Goal: Transaction & Acquisition: Purchase product/service

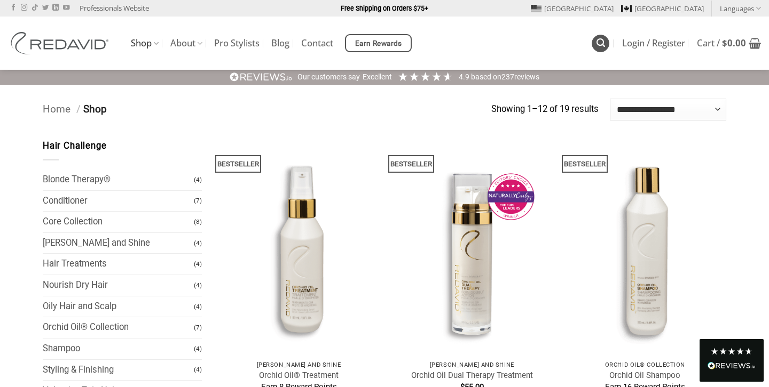
click at [600, 43] on icon "Search" at bounding box center [600, 43] width 9 height 10
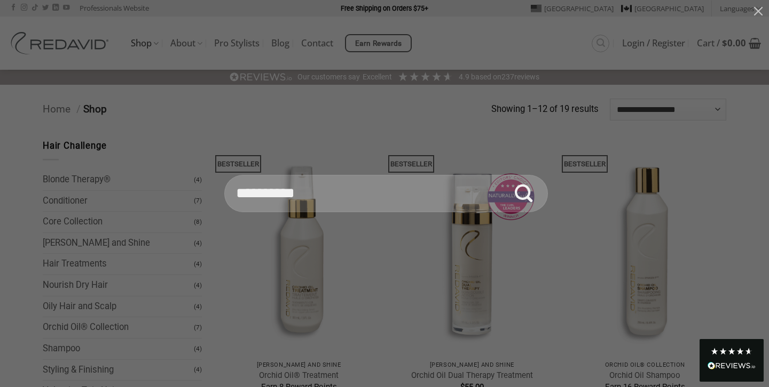
type input "*********"
click at [505, 175] on button "Submit" at bounding box center [523, 193] width 37 height 37
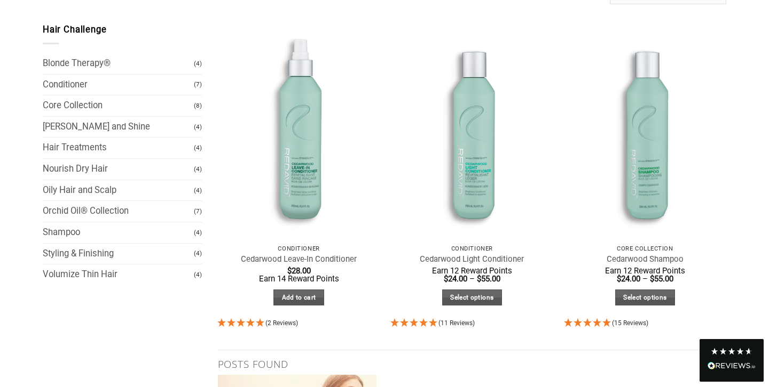
scroll to position [133, 0]
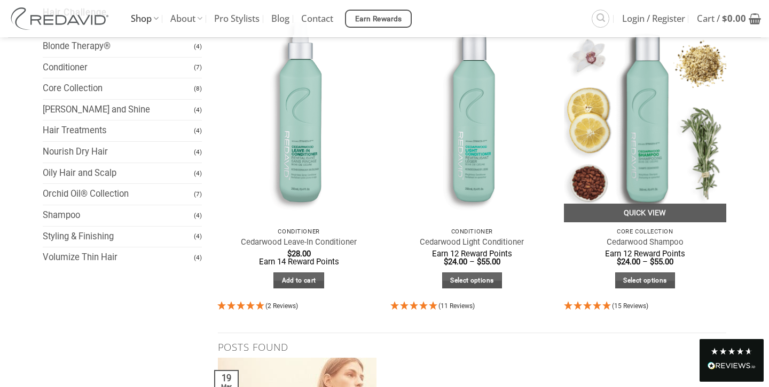
click at [621, 123] on img at bounding box center [645, 114] width 163 height 217
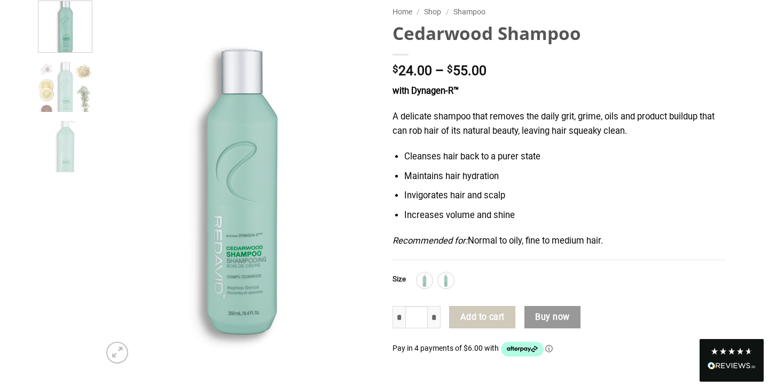
scroll to position [121, 0]
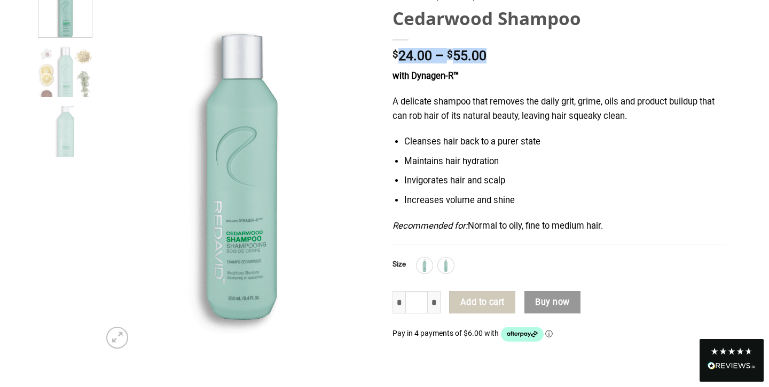
drag, startPoint x: 399, startPoint y: 54, endPoint x: 497, endPoint y: 54, distance: 97.7
click at [497, 54] on p "$ 24.00 – $ 55.00 Price range: $24.00 through $55.00" at bounding box center [559, 56] width 334 height 13
click at [536, 117] on p "A delicate shampoo that removes the daily grit, grime, oils and product buildup…" at bounding box center [559, 109] width 334 height 28
click at [447, 266] on img at bounding box center [446, 266] width 14 height 14
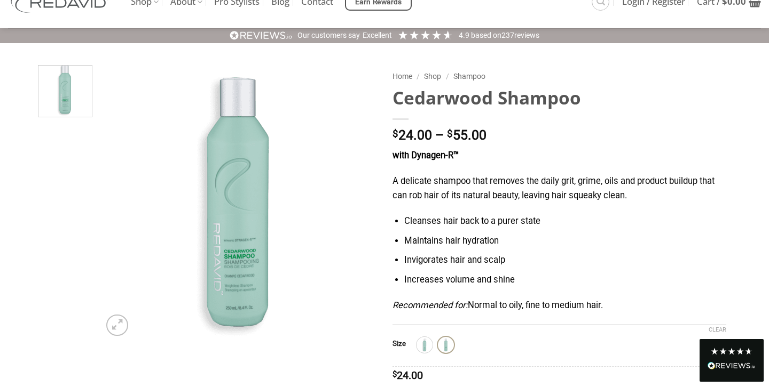
scroll to position [0, 0]
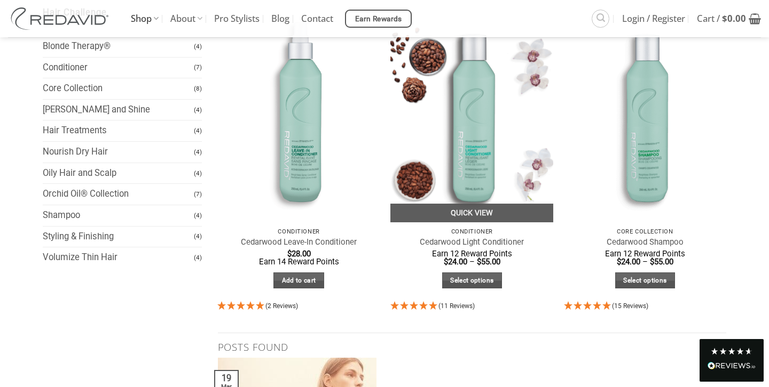
scroll to position [129, 0]
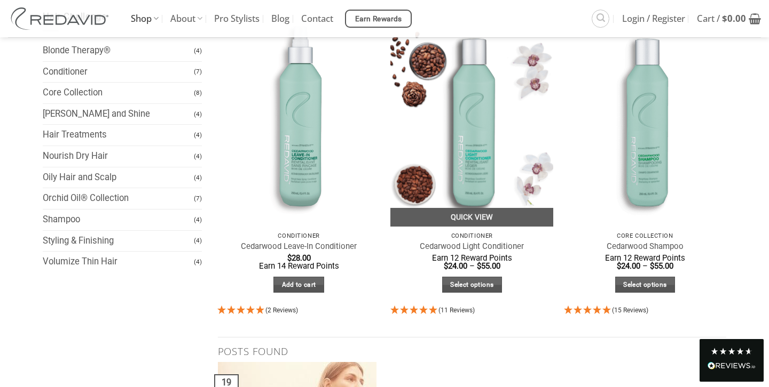
click at [503, 128] on img at bounding box center [471, 118] width 163 height 217
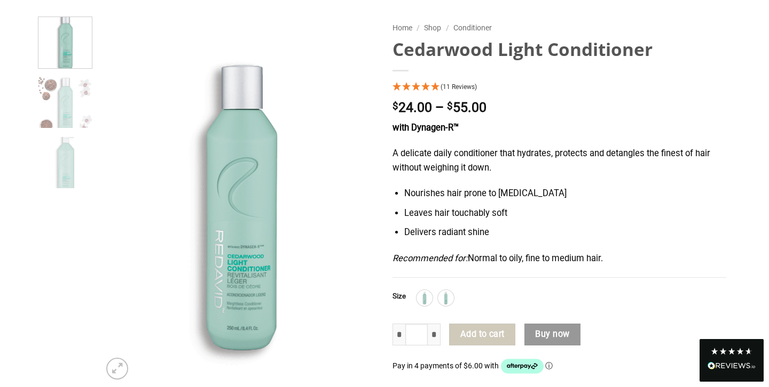
scroll to position [101, 0]
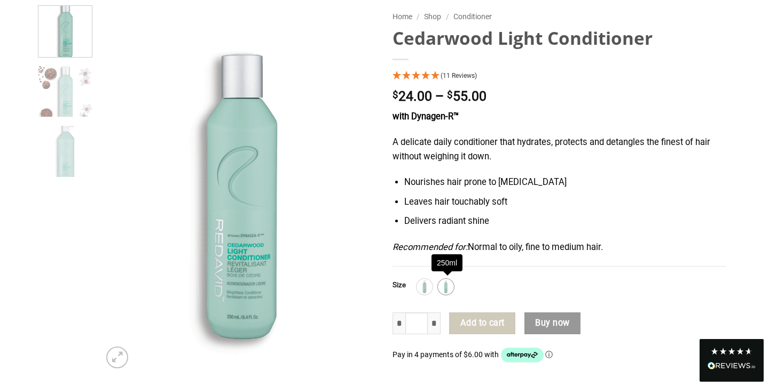
click at [447, 284] on img at bounding box center [446, 287] width 14 height 14
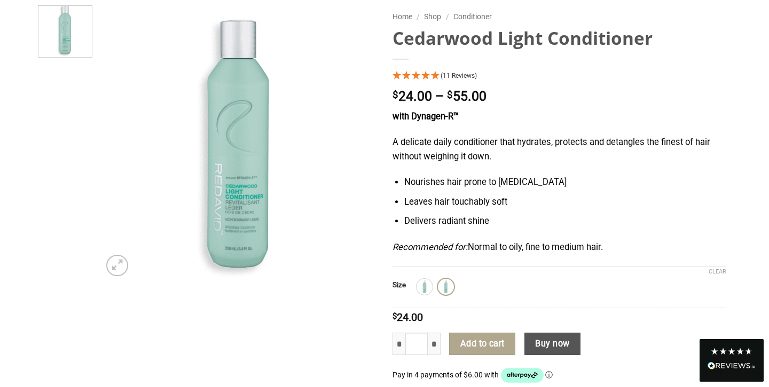
scroll to position [0, 0]
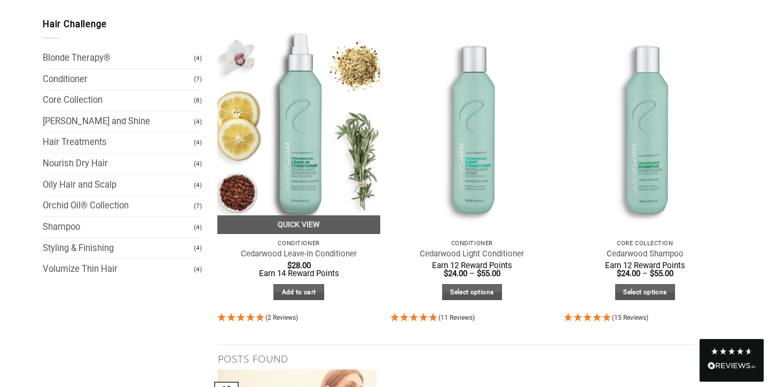
click at [332, 160] on img at bounding box center [298, 126] width 163 height 217
click at [339, 144] on img at bounding box center [298, 126] width 163 height 217
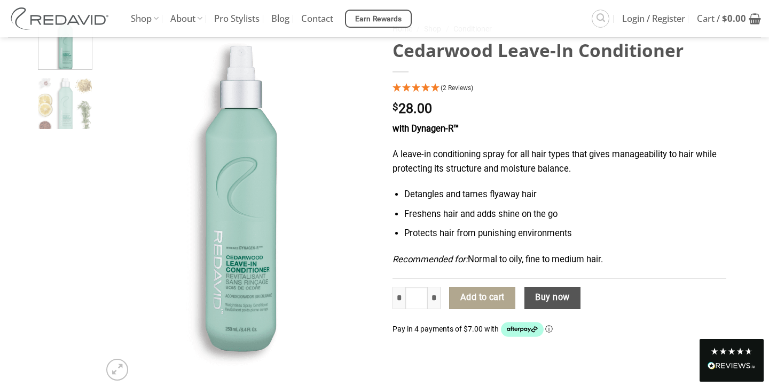
scroll to position [74, 0]
